Goal: Information Seeking & Learning: Learn about a topic

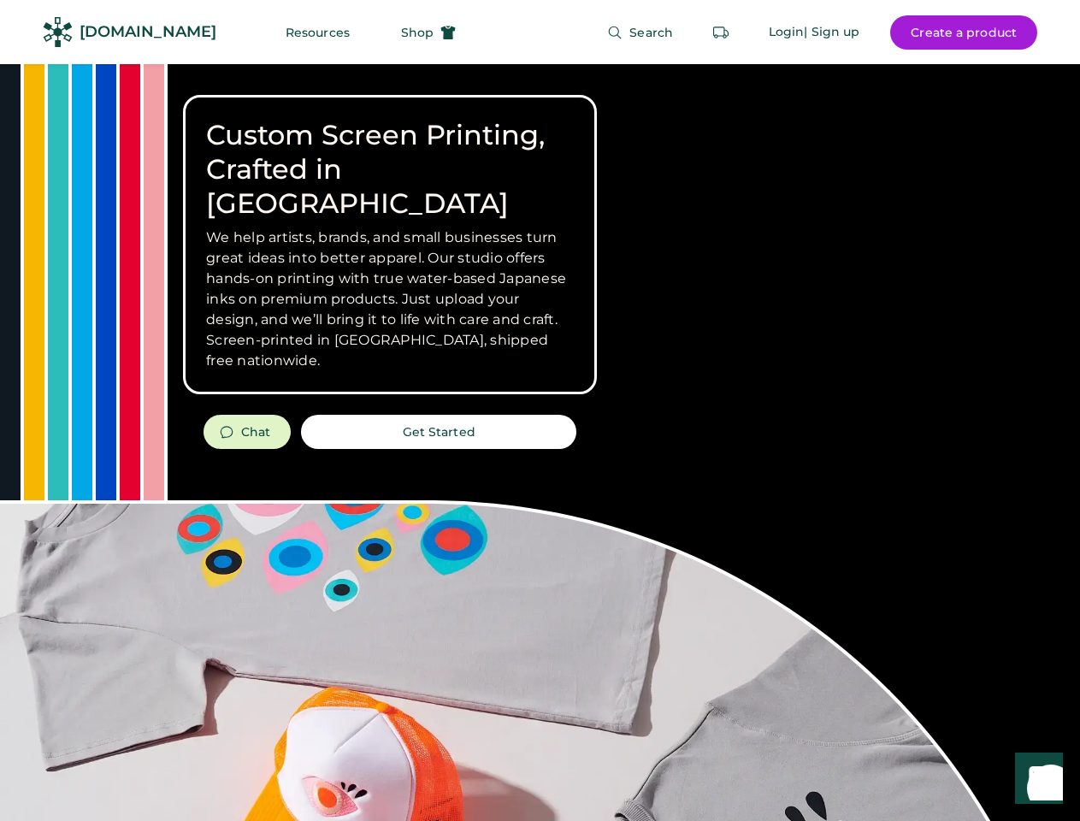
click at [540, 411] on div "Custom Screen Printing, Crafted in [GEOGRAPHIC_DATA] We help artists, brands, a…" at bounding box center [540, 607] width 1080 height 1086
click at [540, 442] on div "Custom Screen Printing, Crafted in [GEOGRAPHIC_DATA] We help artists, brands, a…" at bounding box center [540, 607] width 1080 height 1086
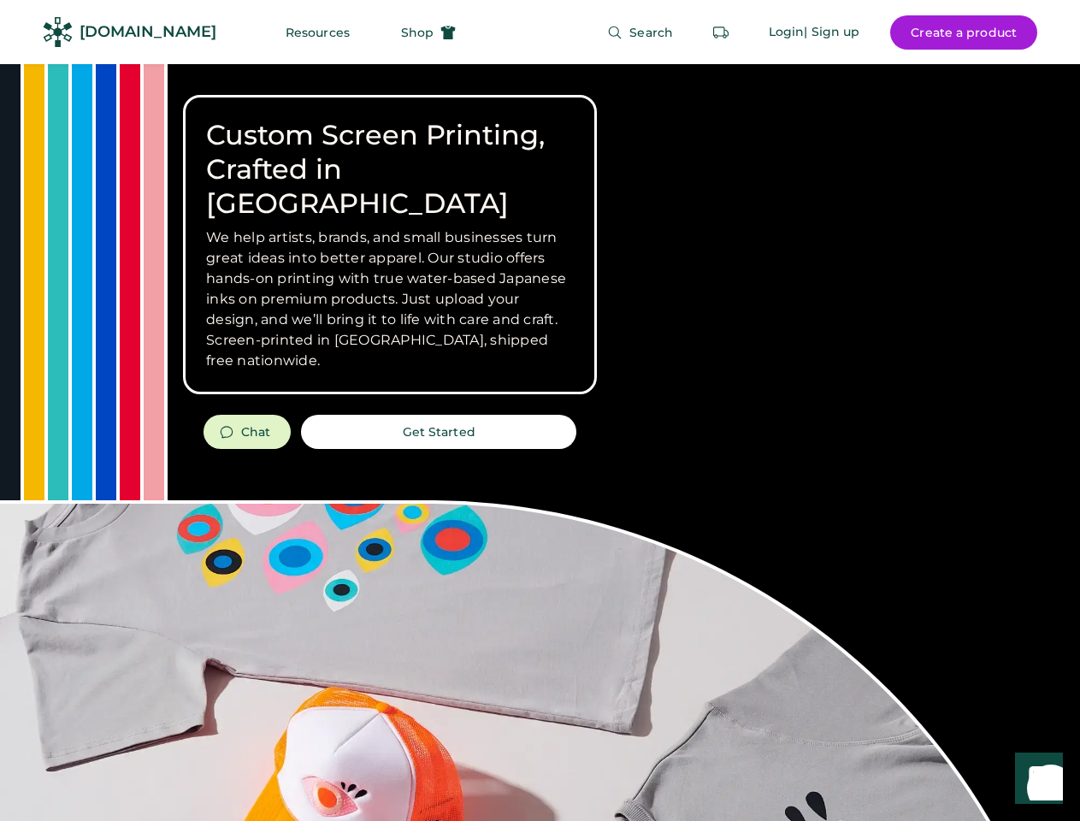
click at [540, 442] on div "Custom Screen Printing, Crafted in [GEOGRAPHIC_DATA] We help artists, brands, a…" at bounding box center [540, 607] width 1080 height 1086
click at [390, 245] on h3 "We help artists, brands, and small businesses turn great ideas into better appa…" at bounding box center [390, 300] width 368 height 144
click at [390, 228] on h3 "We help artists, brands, and small businesses turn great ideas into better appa…" at bounding box center [390, 300] width 368 height 144
click at [390, 152] on h1 "Custom Screen Printing, Crafted in [GEOGRAPHIC_DATA]" at bounding box center [390, 169] width 368 height 103
